Goal: Find specific page/section: Find specific page/section

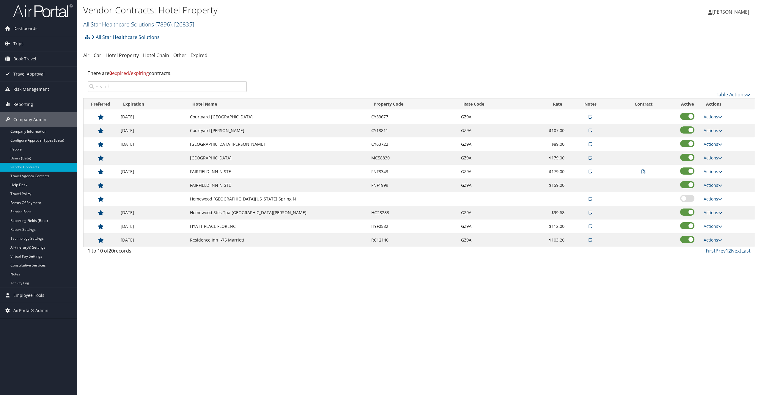
click at [115, 21] on link "All Star Healthcare Solutions ( 7896 ) , [ 26835 ]" at bounding box center [138, 24] width 111 height 8
click at [114, 37] on input "search" at bounding box center [123, 35] width 78 height 11
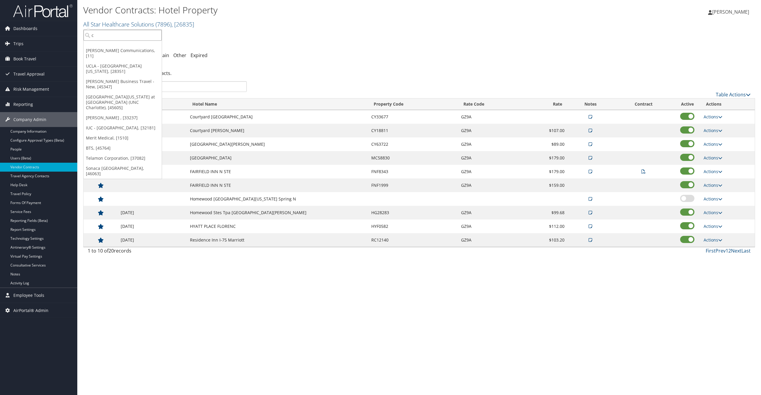
type input "ch"
